Goal: Task Accomplishment & Management: Manage account settings

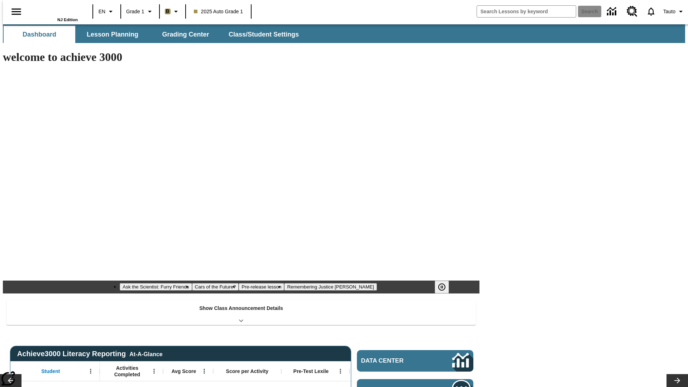
type input "-1"
click at [260, 34] on span "Class/Student Settings" at bounding box center [264, 34] width 70 height 8
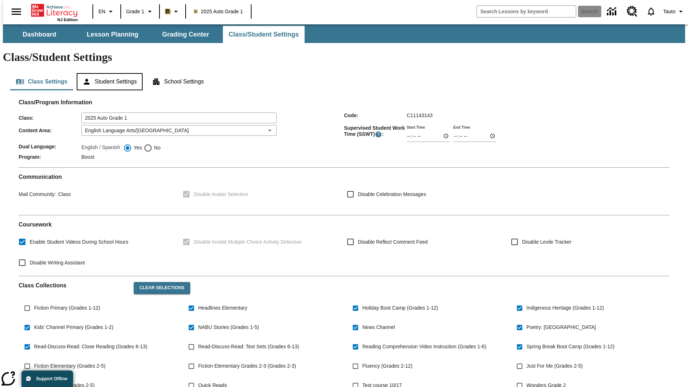
click at [108, 73] on button "Student Settings" at bounding box center [110, 81] width 66 height 17
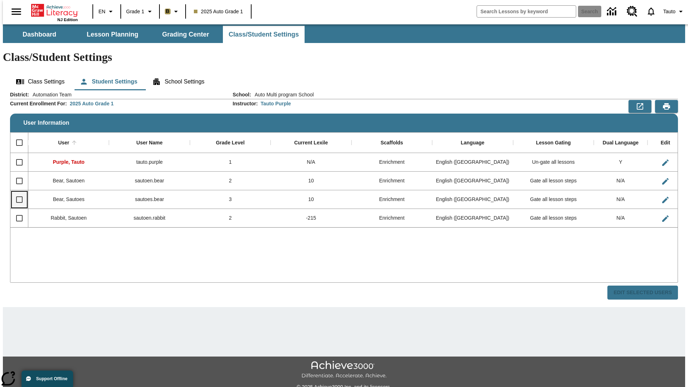
click at [16, 192] on input "Select row" at bounding box center [19, 199] width 15 height 15
checkbox input "true"
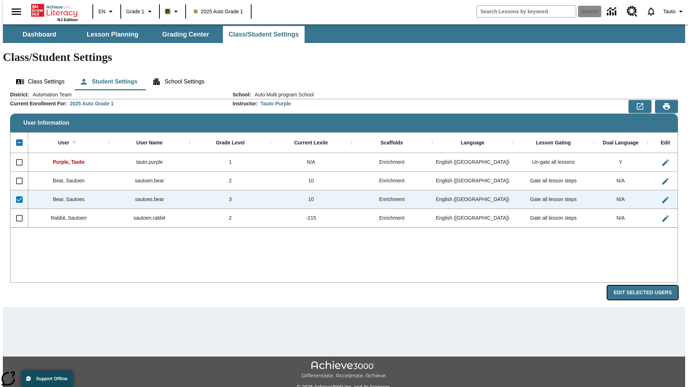
click at [648, 285] on button "Edit Selected Users" at bounding box center [642, 292] width 71 height 14
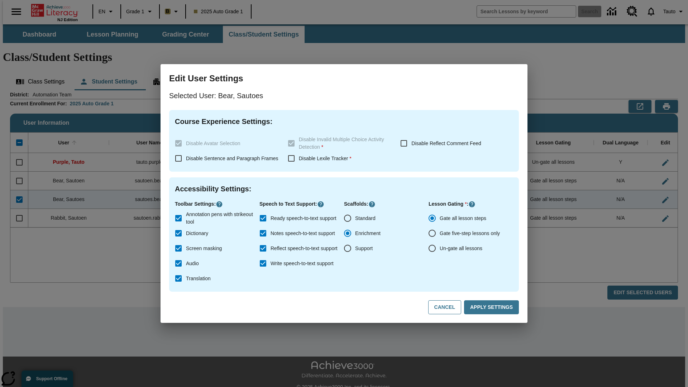
click at [432, 248] on input "Un-gate all lessons" at bounding box center [431, 248] width 15 height 15
radio input "true"
click at [492, 307] on button "Apply Settings" at bounding box center [491, 307] width 55 height 14
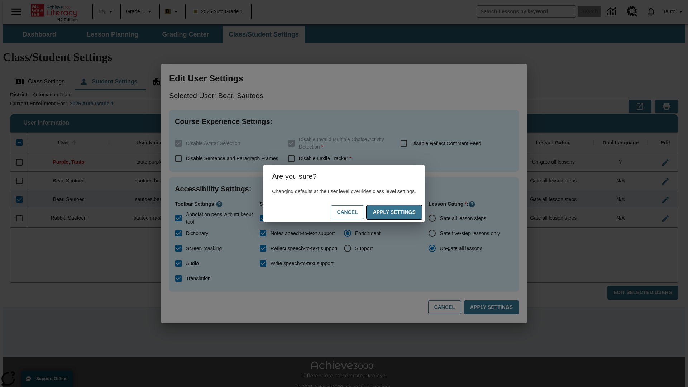
click at [401, 212] on button "Apply Settings" at bounding box center [394, 212] width 55 height 14
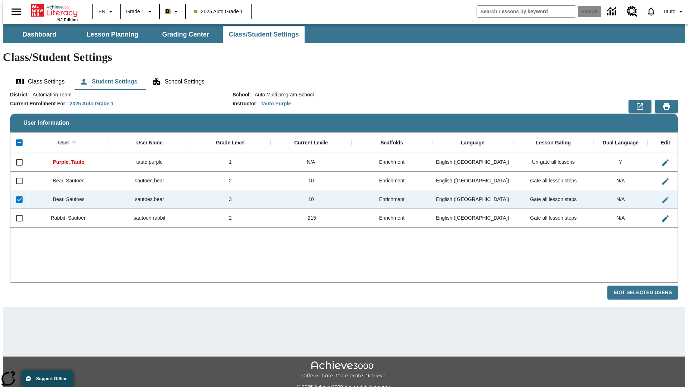
checkbox input "false"
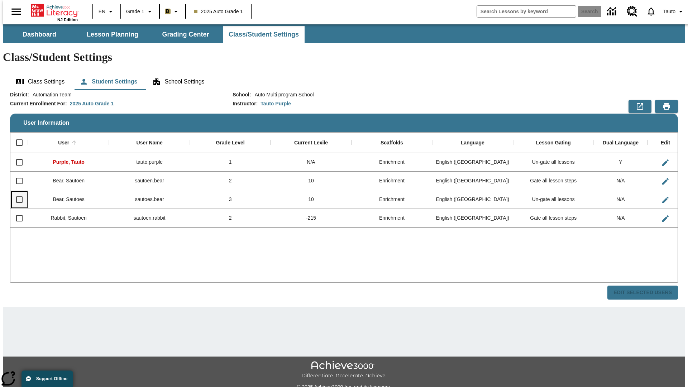
click at [16, 192] on input "Select row" at bounding box center [19, 199] width 15 height 15
checkbox input "true"
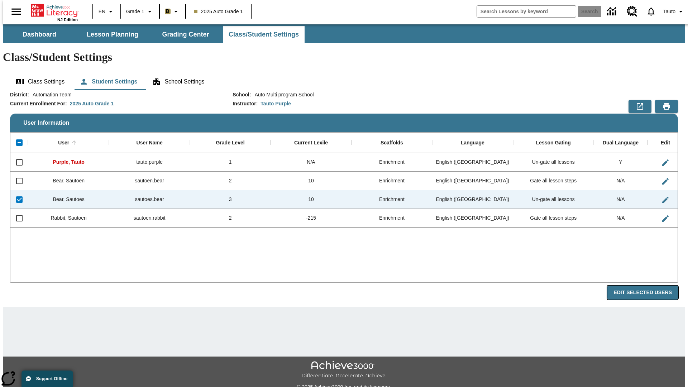
click at [648, 285] on button "Edit Selected Users" at bounding box center [642, 292] width 71 height 14
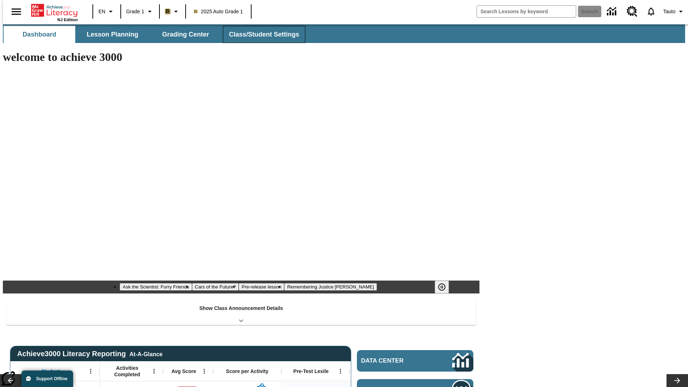
click at [260, 34] on span "Class/Student Settings" at bounding box center [264, 34] width 70 height 8
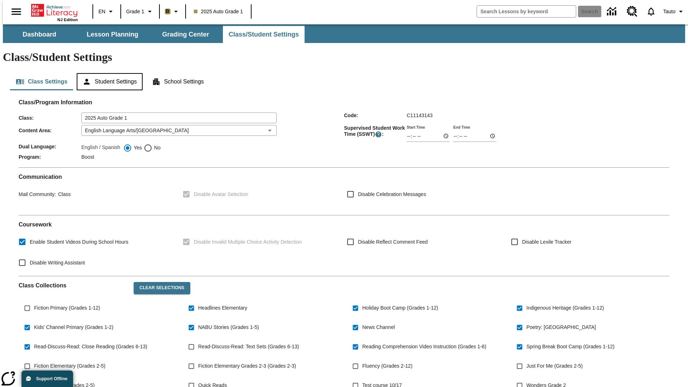
click at [108, 73] on button "Student Settings" at bounding box center [110, 81] width 66 height 17
